Goal: Task Accomplishment & Management: Complete application form

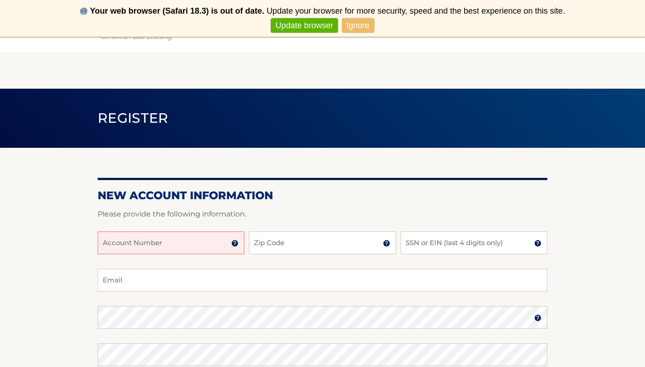
click at [188, 237] on input "Account Number" at bounding box center [171, 242] width 147 height 23
type input "44456009035"
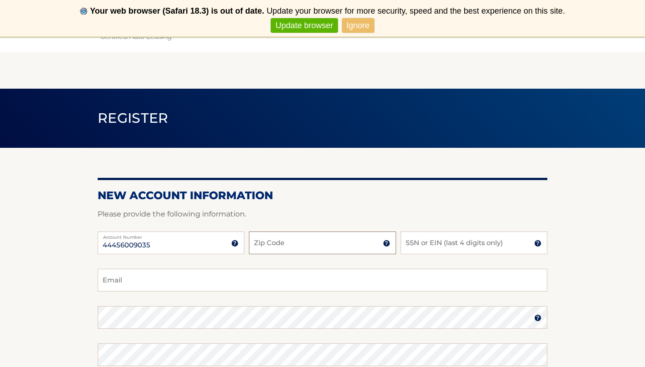
type input "9"
type input "08830"
type input "1165"
type input "h"
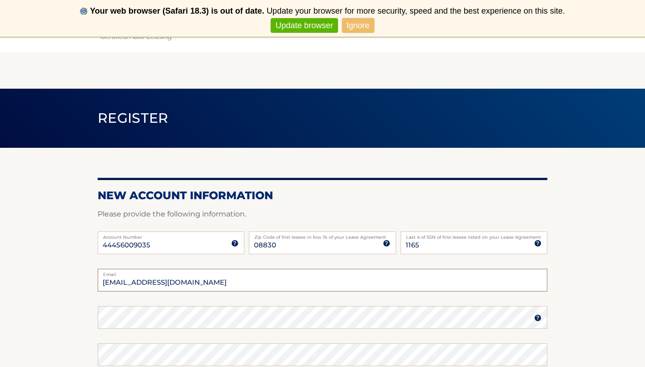
type input "jmm91190@aol.com"
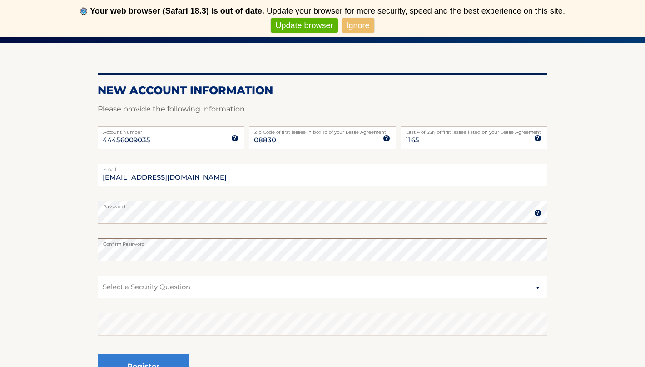
scroll to position [137, 0]
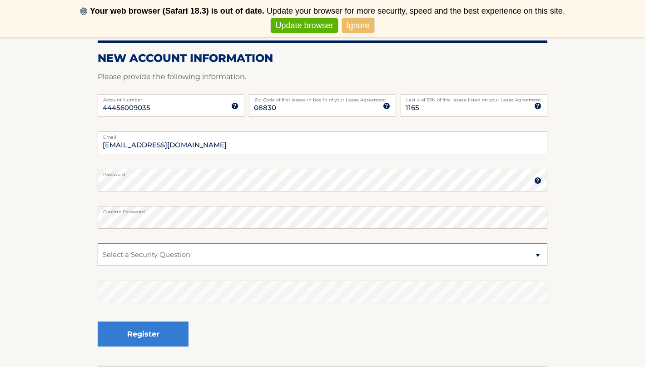
select select "2"
click at [143, 333] on button "Register" at bounding box center [143, 333] width 91 height 25
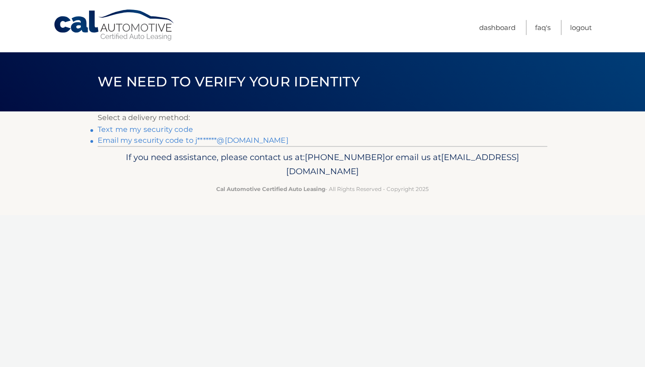
click at [122, 129] on link "Text me my security code" at bounding box center [145, 129] width 95 height 9
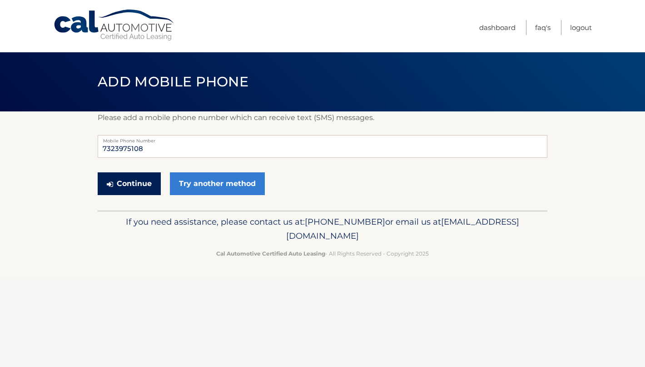
click at [135, 180] on button "Continue" at bounding box center [129, 183] width 63 height 23
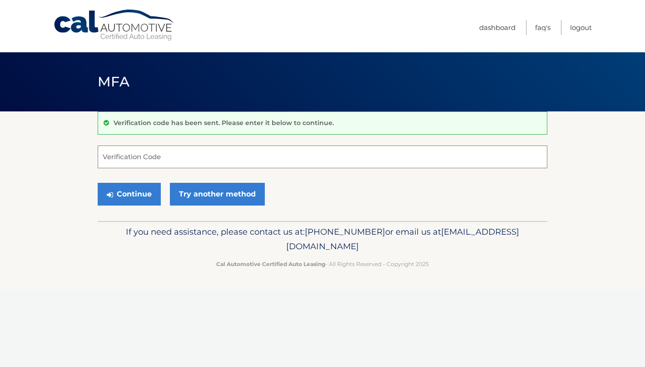
click at [149, 162] on input "Verification Code" at bounding box center [323, 156] width 450 height 23
type input "005131"
click at [129, 194] on button "Continue" at bounding box center [129, 194] width 63 height 23
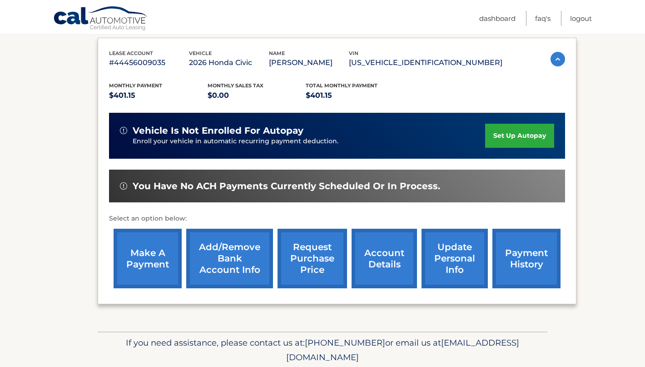
scroll to position [172, 0]
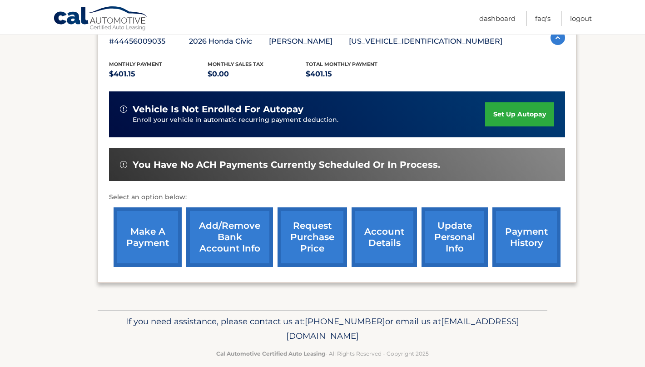
click at [149, 237] on link "make a payment" at bounding box center [148, 237] width 68 height 60
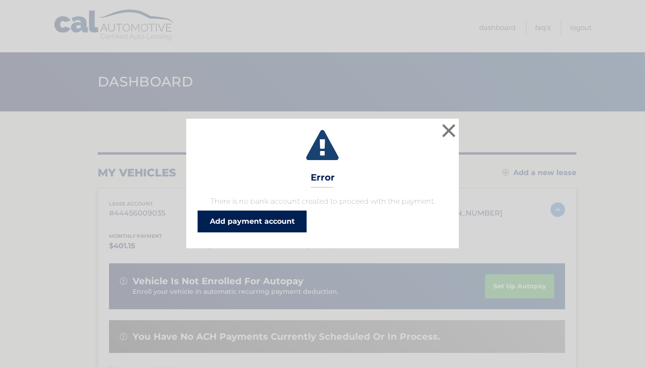
click at [238, 220] on link "Add payment account" at bounding box center [252, 221] width 109 height 22
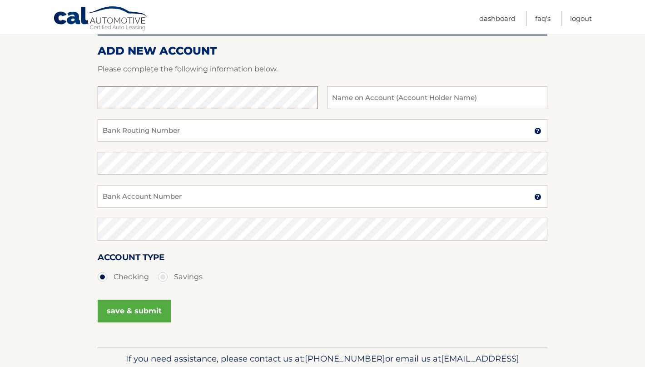
scroll to position [107, 0]
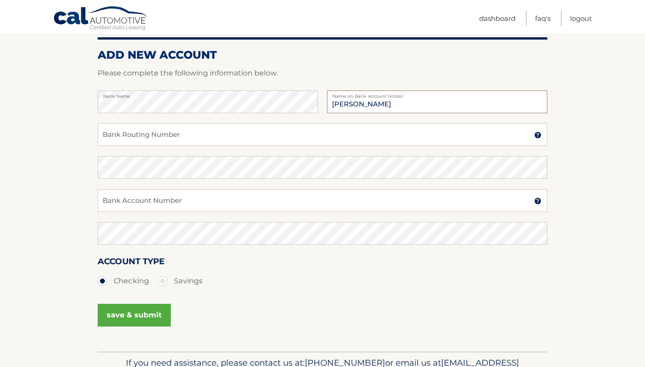
type input "John Martin"
click at [156, 143] on input "Bank Routing Number" at bounding box center [323, 134] width 450 height 23
type input "051000017"
click at [115, 199] on input "Bank Account Number" at bounding box center [323, 200] width 450 height 23
type input "435014270983"
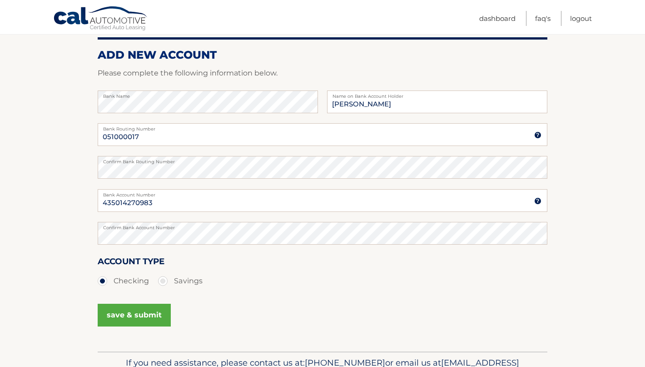
click at [117, 305] on button "save & submit" at bounding box center [134, 315] width 73 height 23
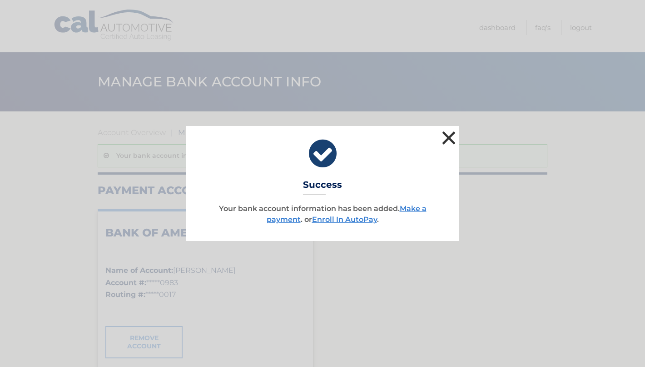
click at [447, 144] on button "×" at bounding box center [449, 138] width 18 height 18
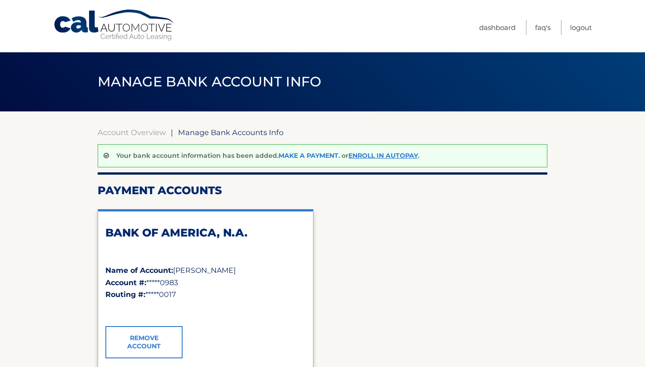
click at [319, 155] on link "Make a payment" at bounding box center [309, 155] width 60 height 8
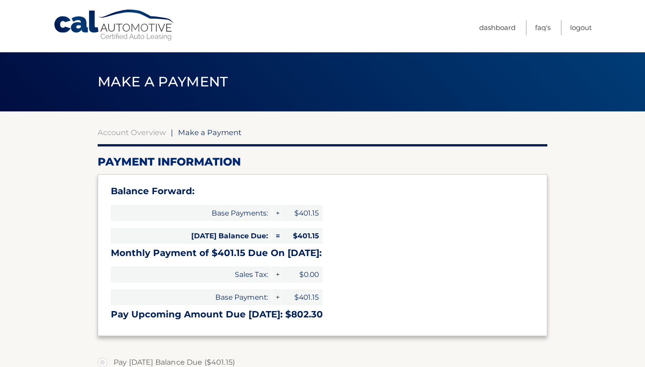
select select "Njk0YjJlNzItYTBkZi00Njc1LTlmNzctNmI3YmJhNGEzNGJm"
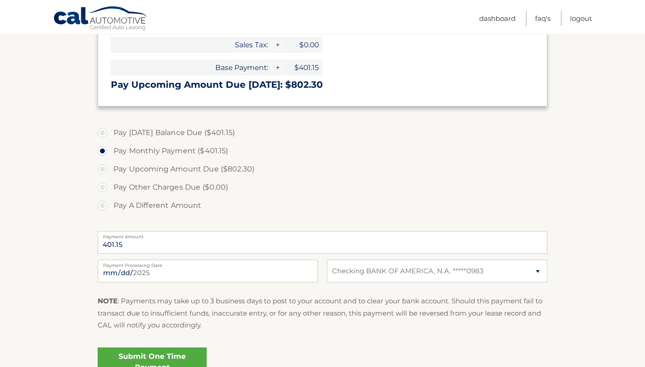
scroll to position [304, 0]
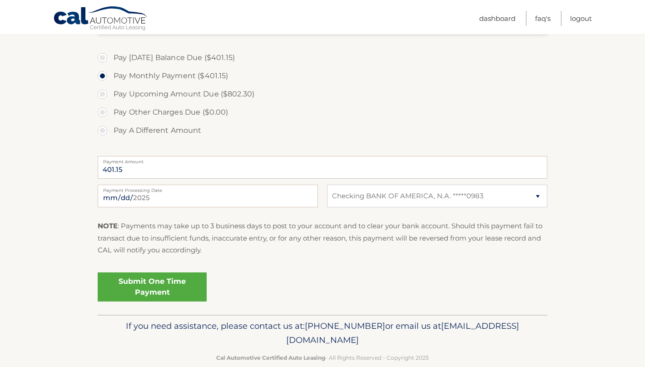
click at [184, 292] on link "Submit One Time Payment" at bounding box center [152, 286] width 109 height 29
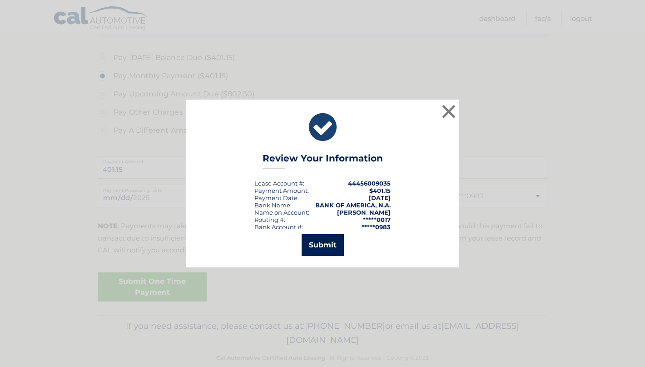
click at [321, 249] on button "Submit" at bounding box center [323, 245] width 42 height 22
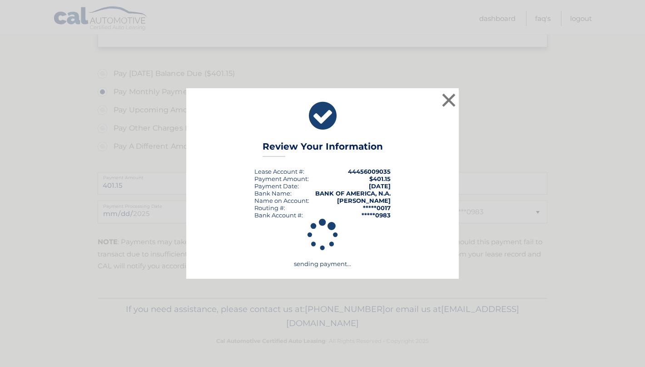
scroll to position [286, 0]
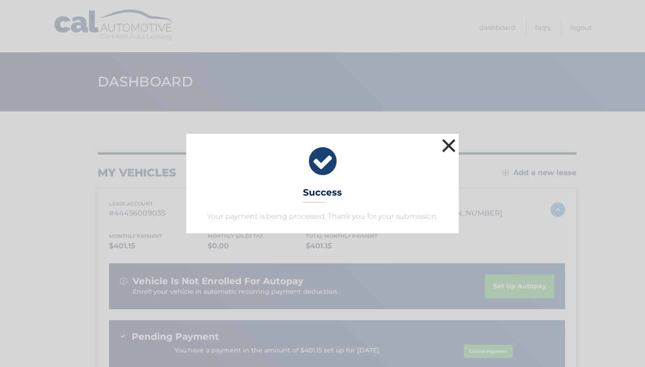
click at [442, 150] on button "×" at bounding box center [449, 145] width 18 height 18
